Goal: Task Accomplishment & Management: Complete application form

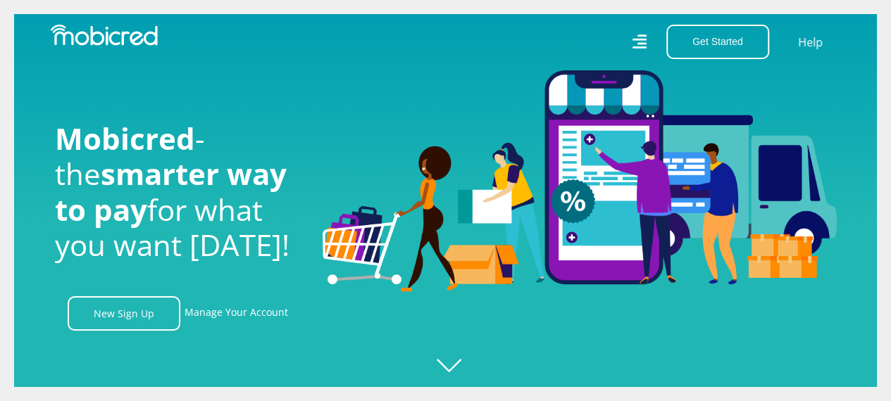
click at [646, 44] on icon at bounding box center [639, 42] width 14 height 14
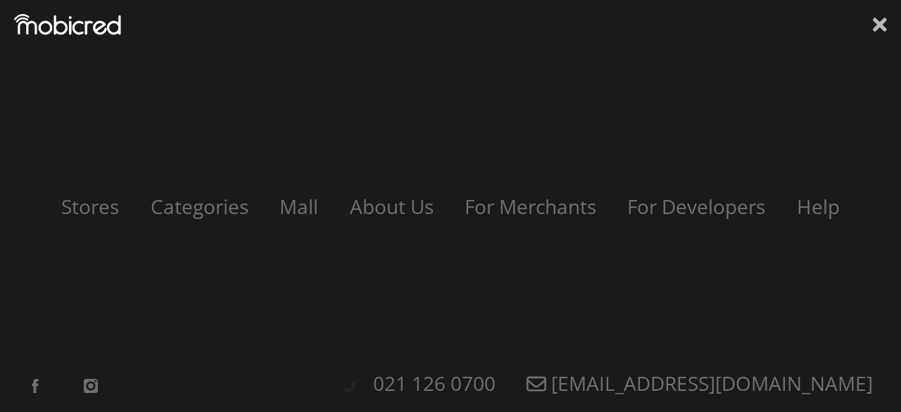
click at [876, 24] on icon at bounding box center [880, 24] width 14 height 21
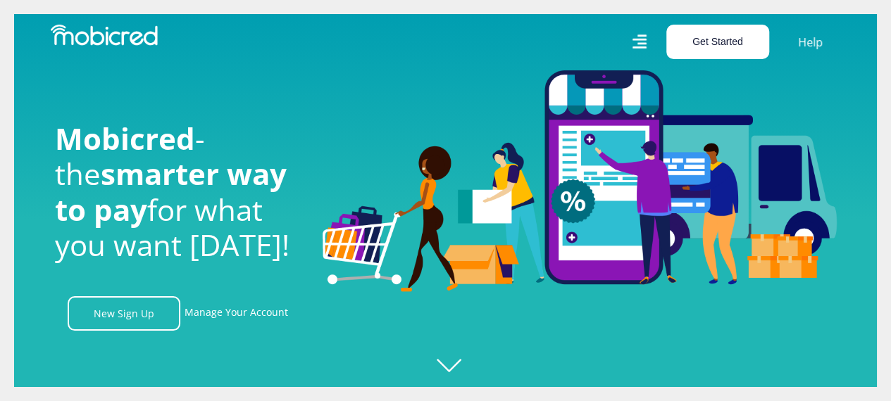
scroll to position [0, 1003]
click at [696, 42] on button "Get Started" at bounding box center [717, 42] width 103 height 35
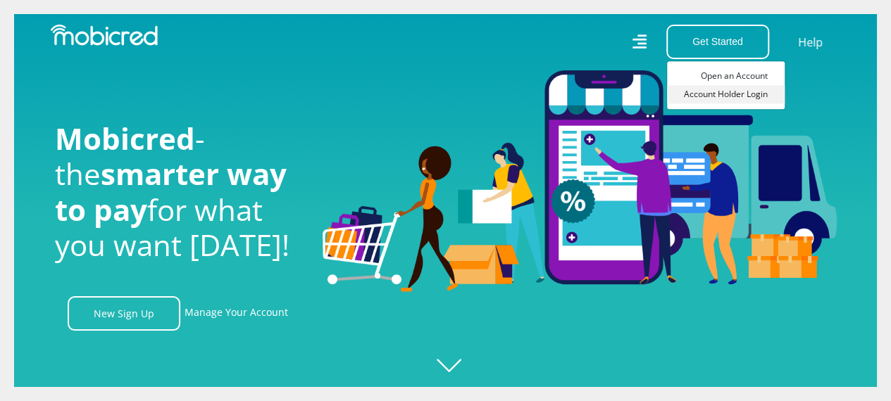
click at [716, 92] on link "Account Holder Login" at bounding box center [726, 94] width 118 height 18
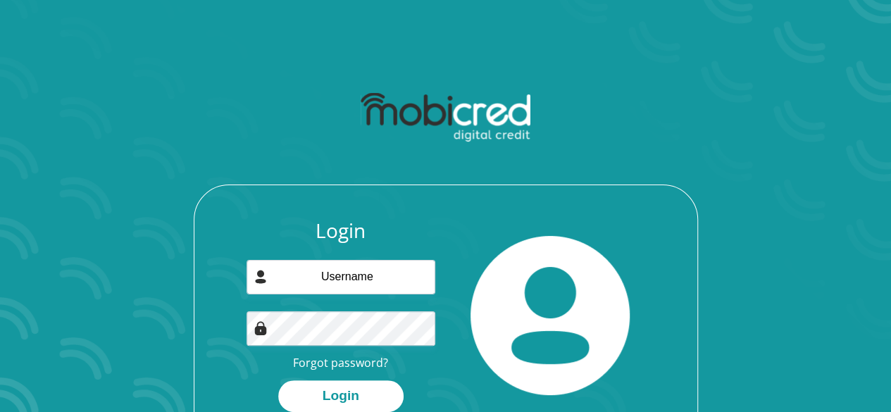
scroll to position [70, 0]
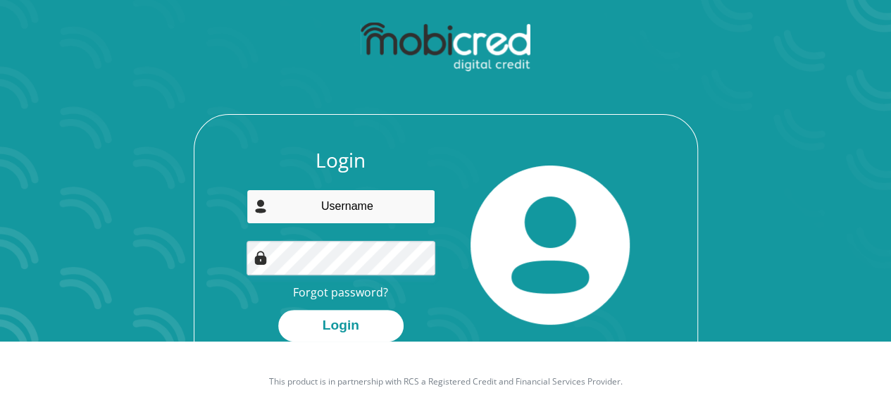
click at [406, 204] on input "email" at bounding box center [340, 206] width 189 height 35
type input "kritzingerdewet@gmail.com"
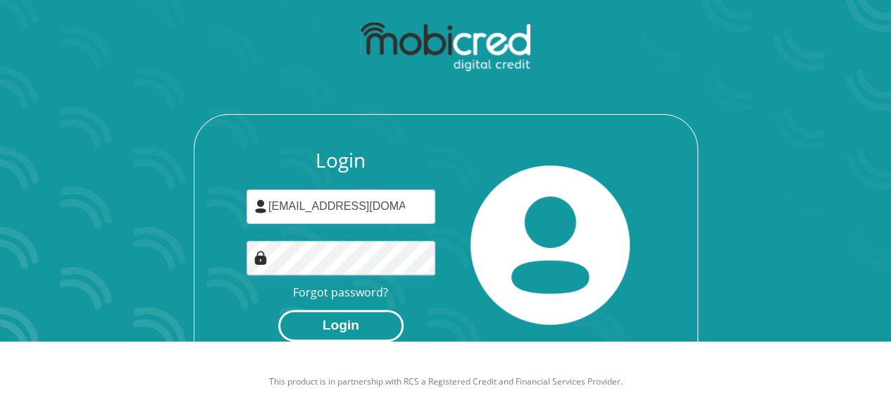
click at [371, 320] on button "Login" at bounding box center [340, 326] width 125 height 32
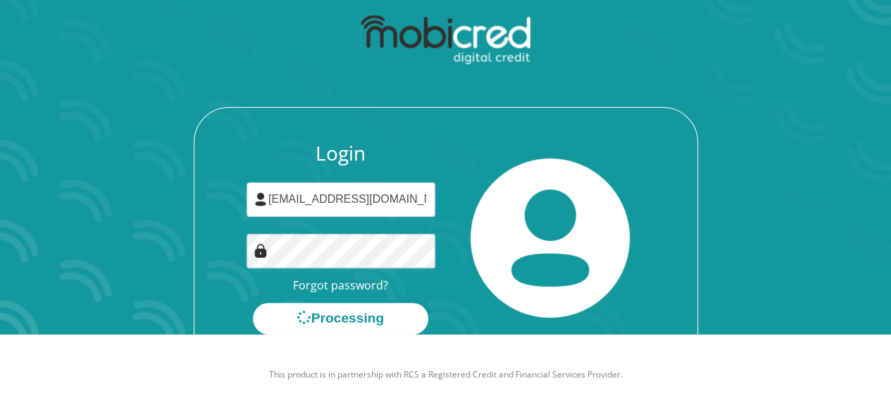
scroll to position [80, 0]
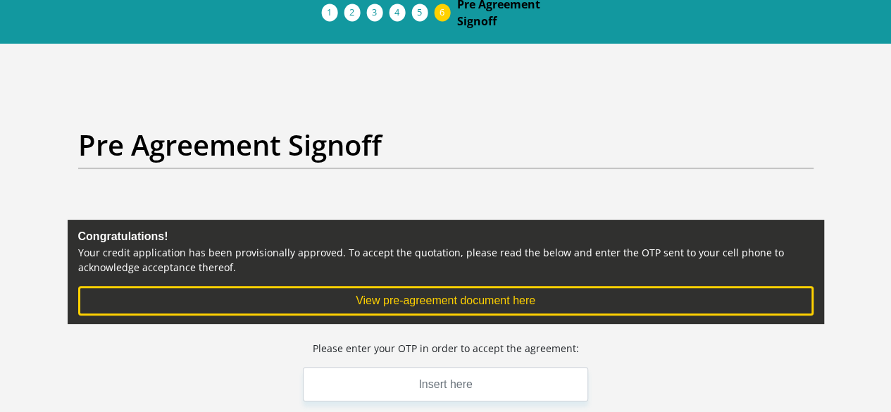
scroll to position [141, 0]
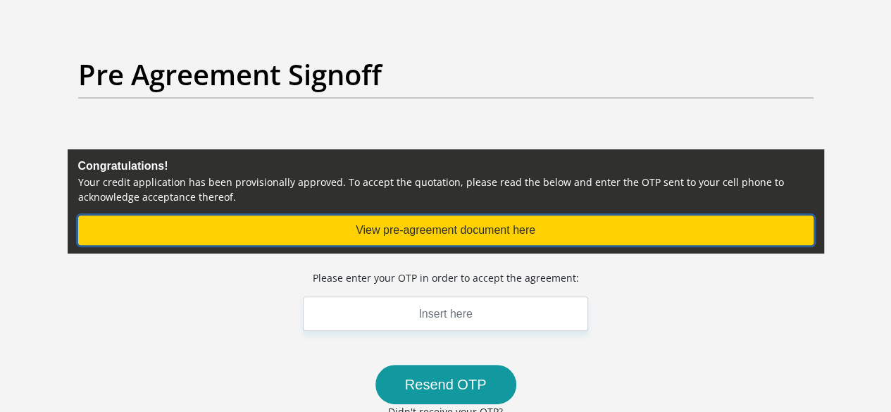
click at [471, 215] on button "View pre-agreement document here" at bounding box center [445, 230] width 735 height 30
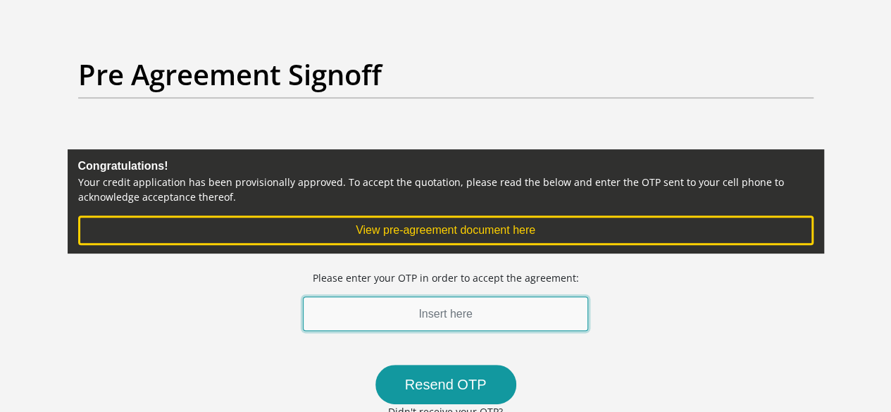
click at [465, 296] on input "text" at bounding box center [446, 313] width 286 height 35
click at [485, 296] on input "text" at bounding box center [446, 313] width 286 height 35
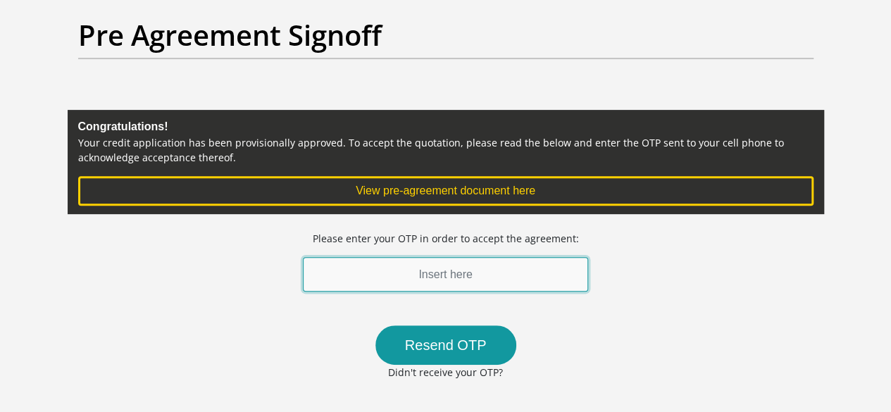
scroll to position [211, 0]
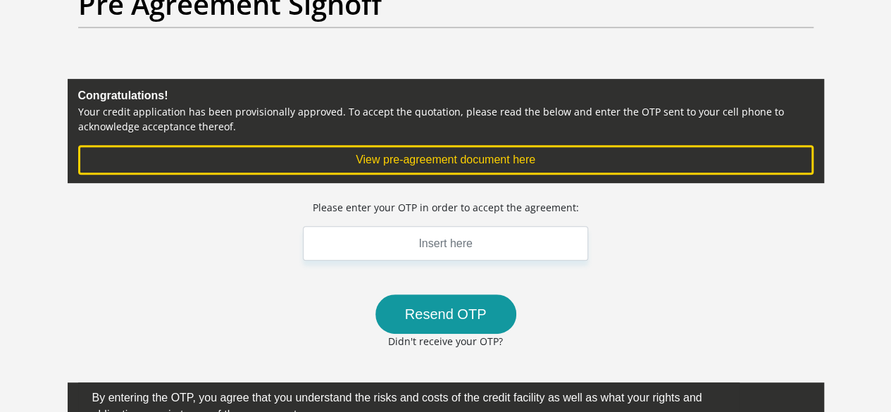
click at [637, 326] on div "Please enter your OTP in order to accept the agreement: Resend OTP Didn't recei…" at bounding box center [446, 366] width 756 height 332
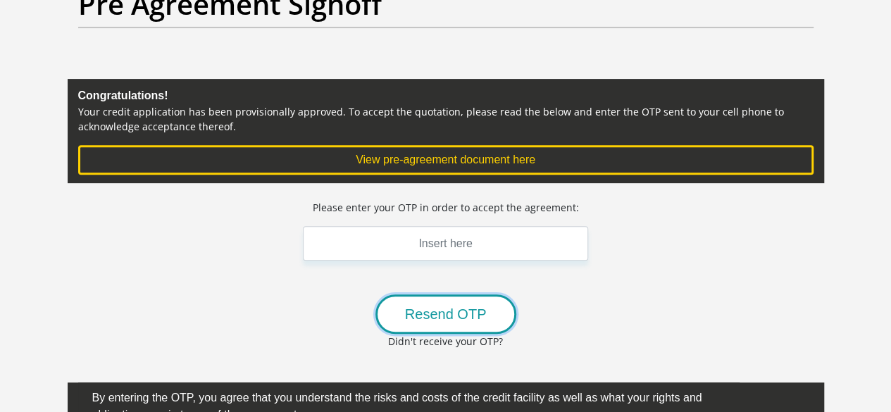
click at [445, 294] on button "Resend OTP" at bounding box center [445, 313] width 141 height 39
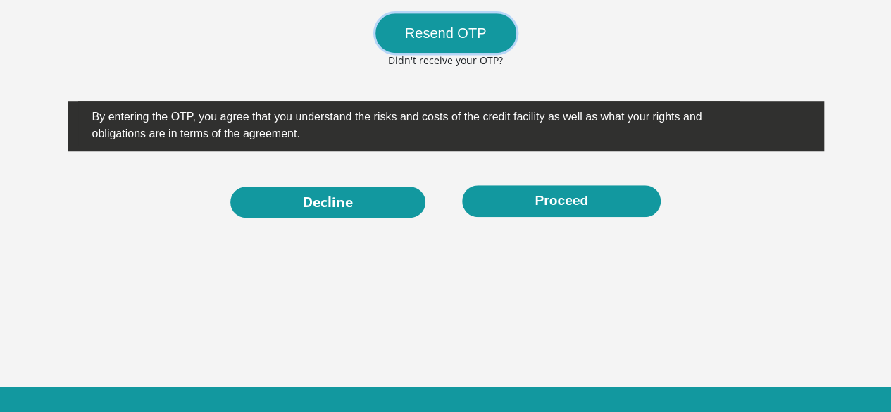
scroll to position [493, 0]
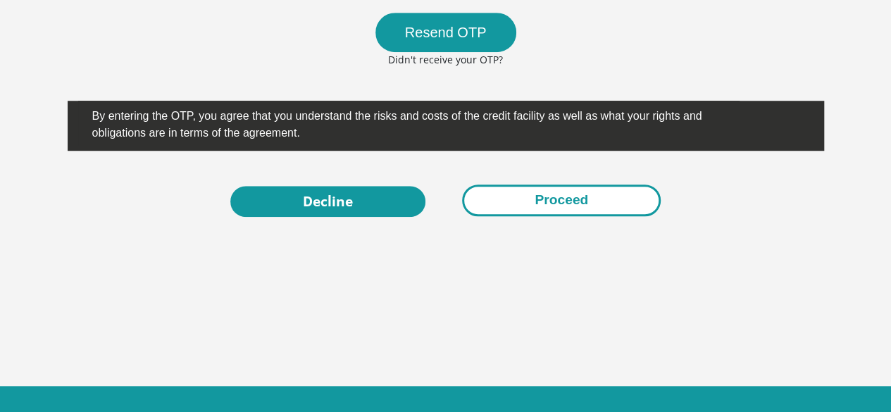
click at [558, 184] on button "Proceed" at bounding box center [561, 200] width 199 height 32
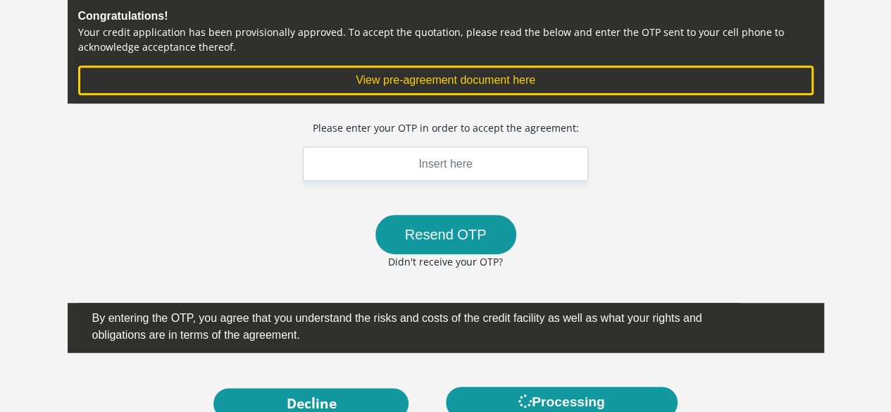
scroll to position [211, 0]
